Goal: Check status: Check status

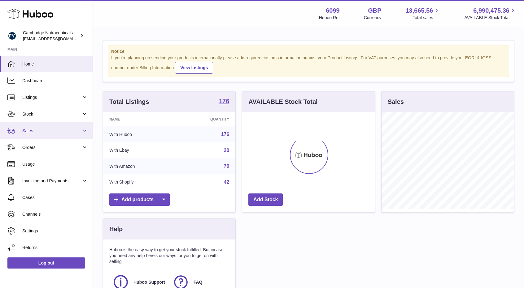
scroll to position [97, 132]
click at [46, 130] on span "Sales" at bounding box center [51, 131] width 59 height 6
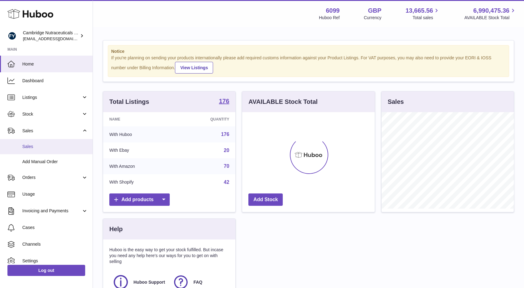
click at [40, 147] on span "Sales" at bounding box center [55, 147] width 66 height 6
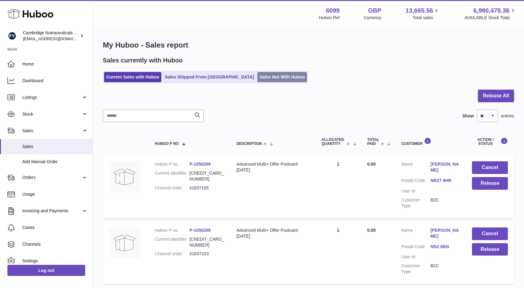
click at [257, 80] on link "Sales Not With Huboo" at bounding box center [282, 77] width 50 height 10
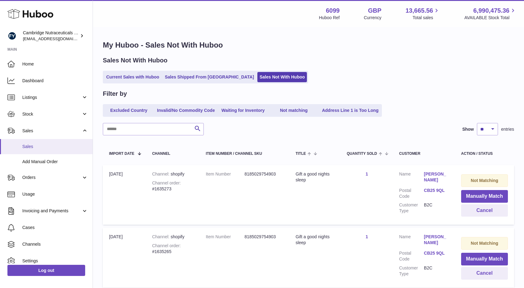
click at [56, 148] on span "Sales" at bounding box center [55, 147] width 66 height 6
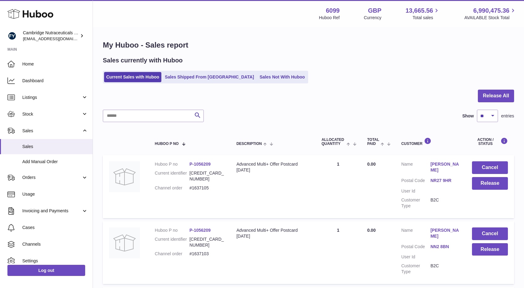
click at [334, 260] on td "Quantity Sold 1" at bounding box center [338, 253] width 46 height 63
click at [42, 177] on span "Orders" at bounding box center [51, 178] width 59 height 6
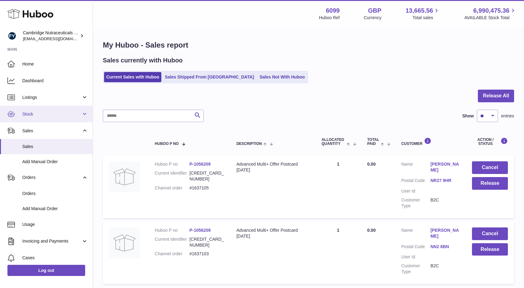
click at [37, 112] on span "Stock" at bounding box center [51, 114] width 59 height 6
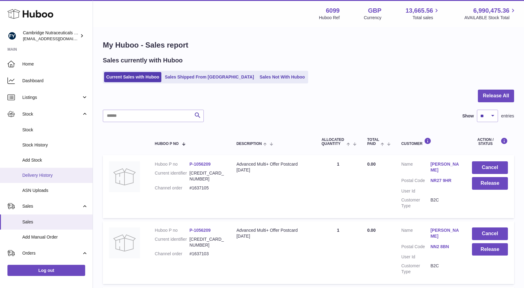
click at [37, 174] on span "Delivery History" at bounding box center [55, 176] width 66 height 6
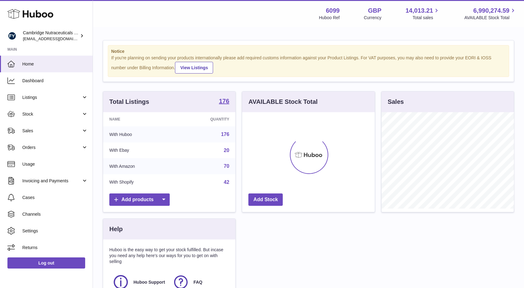
scroll to position [97, 132]
click at [25, 110] on link "Stock" at bounding box center [46, 114] width 93 height 17
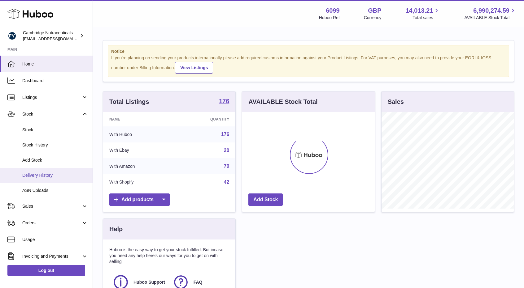
click at [33, 177] on span "Delivery History" at bounding box center [55, 176] width 66 height 6
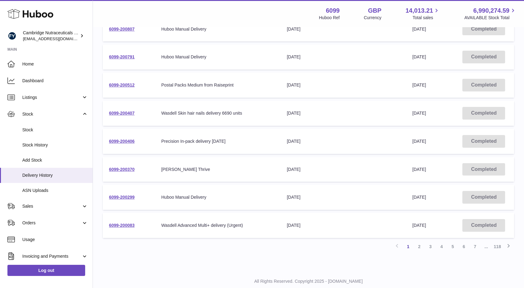
scroll to position [180, 0]
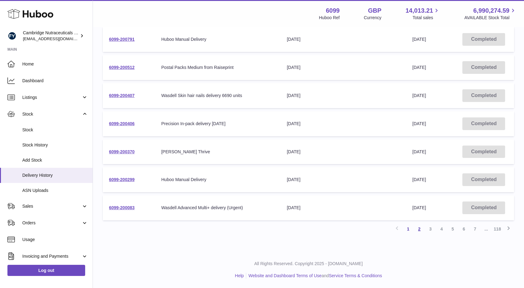
click at [422, 231] on link "2" at bounding box center [418, 229] width 11 height 11
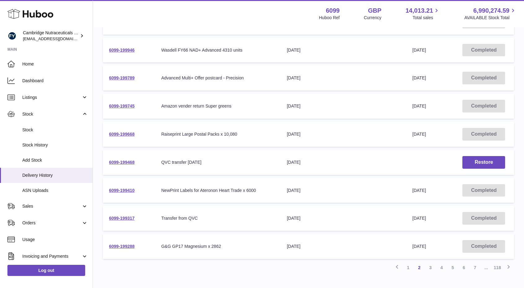
scroll to position [152, 0]
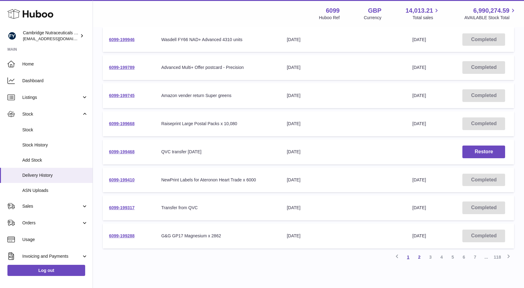
click at [409, 258] on link "1" at bounding box center [407, 257] width 11 height 11
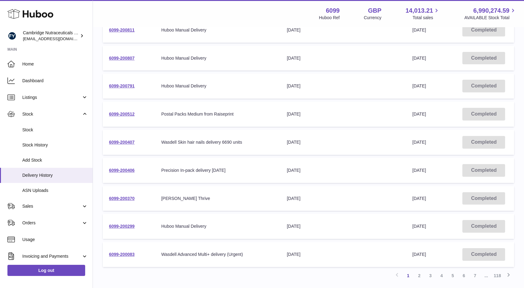
scroll to position [56, 0]
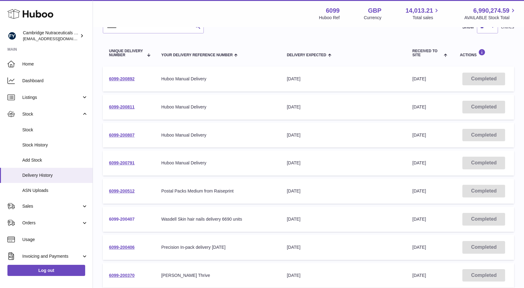
click at [123, 220] on link "6099-200407" at bounding box center [122, 219] width 26 height 5
